Goal: Find specific page/section: Find specific page/section

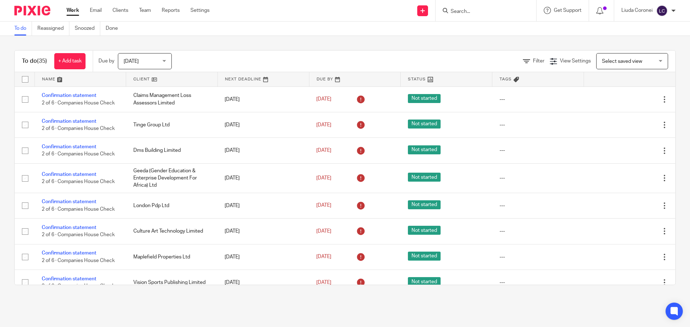
click at [469, 13] on input "Search" at bounding box center [482, 12] width 65 height 6
type input "t"
type input "art insight"
click at [470, 31] on link at bounding box center [510, 31] width 122 height 17
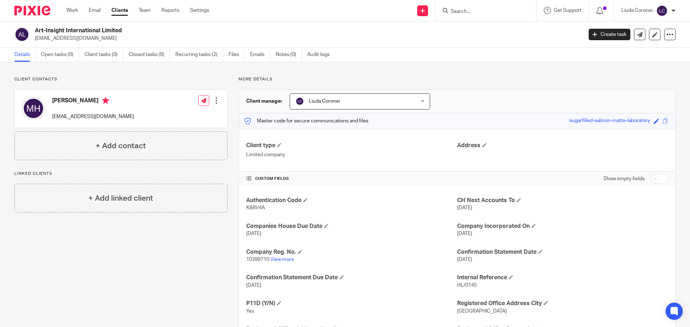
click at [257, 207] on span "KB8V4A" at bounding box center [255, 208] width 19 height 5
copy span "KB8V4A"
